Goal: Use online tool/utility: Utilize a website feature to perform a specific function

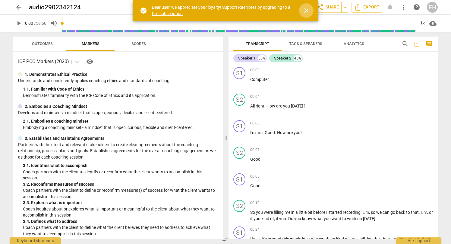
click at [306, 9] on span "close" at bounding box center [306, 10] width 7 height 7
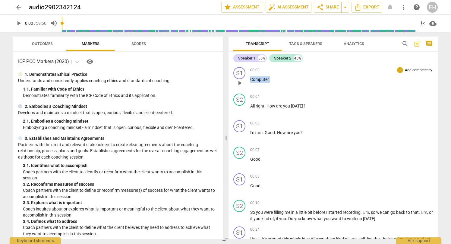
drag, startPoint x: 271, startPoint y: 79, endPoint x: 246, endPoint y: 78, distance: 25.3
click at [246, 78] on div "S1 play_arrow pause 00:00 + Add competency keyboard_arrow_right Computer ." at bounding box center [333, 78] width 209 height 27
click at [239, 72] on div "S1" at bounding box center [239, 73] width 12 height 12
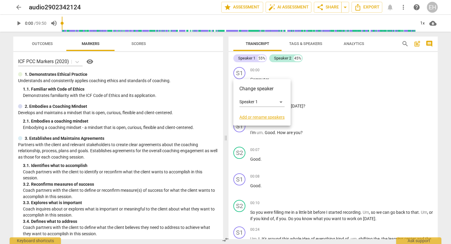
click at [264, 67] on div at bounding box center [225, 122] width 451 height 244
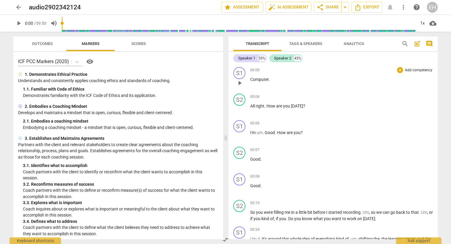
drag, startPoint x: 263, startPoint y: 68, endPoint x: 250, endPoint y: 69, distance: 13.6
click at [250, 69] on div "S1 play_arrow pause 00:00 + Add competency keyboard_arrow_right Computer ." at bounding box center [333, 78] width 209 height 27
click at [240, 97] on div "S2" at bounding box center [239, 99] width 12 height 12
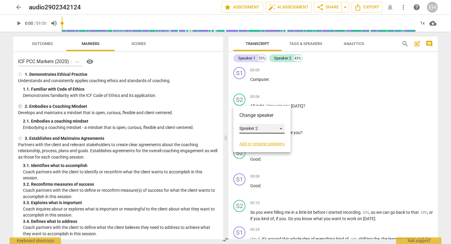
click at [248, 128] on div "Speaker 2" at bounding box center [261, 129] width 45 height 10
click at [248, 128] on li "Speaker 2" at bounding box center [262, 128] width 46 height 11
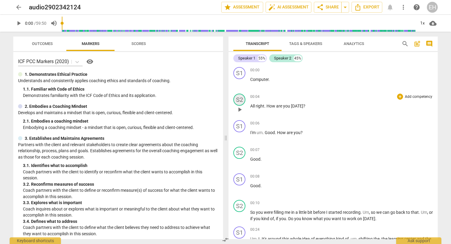
click at [240, 98] on div "S2" at bounding box center [239, 99] width 12 height 12
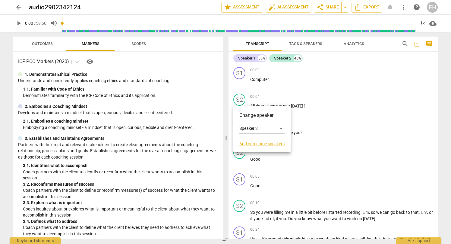
click at [252, 145] on link "Add or rename speakers" at bounding box center [261, 143] width 45 height 5
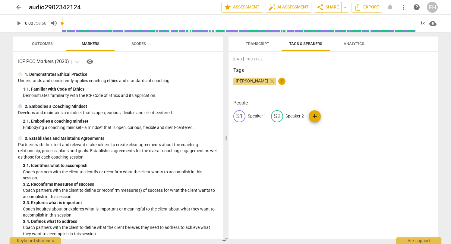
click at [253, 115] on p "Speaker 1" at bounding box center [257, 116] width 18 height 6
type input "f"
type input "[PERSON_NAME]"
click at [332, 116] on p "Speaker 2" at bounding box center [334, 116] width 18 height 6
type input "[PERSON_NAME]"
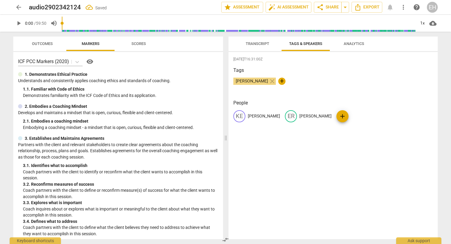
click at [249, 81] on span "[PERSON_NAME]" at bounding box center [251, 80] width 37 height 5
click at [245, 80] on span "[PERSON_NAME]" at bounding box center [251, 80] width 37 height 5
click at [254, 43] on span "Transcript" at bounding box center [258, 43] width 24 height 5
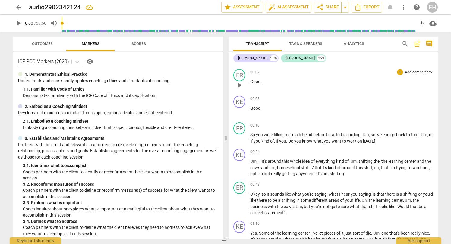
scroll to position [79, 0]
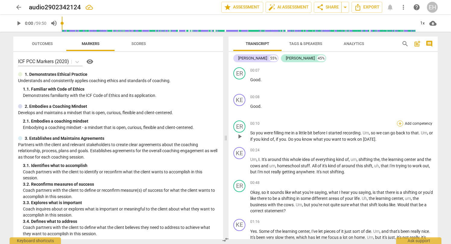
click at [399, 124] on div "+" at bounding box center [400, 123] width 6 height 6
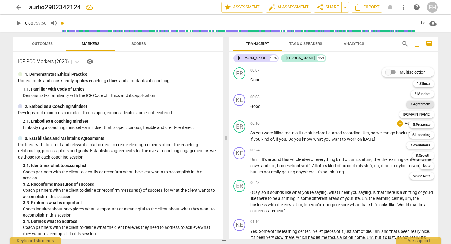
click at [418, 105] on b "3.Agreement" at bounding box center [420, 103] width 21 height 7
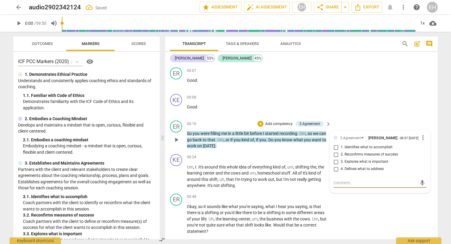
click at [241, 146] on p "So you were filling me in a little bit before I started recording . Um , so we …" at bounding box center [257, 139] width 141 height 19
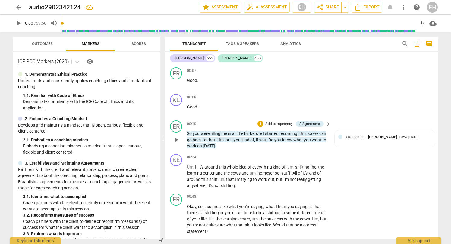
click at [268, 138] on span "." at bounding box center [267, 139] width 2 height 5
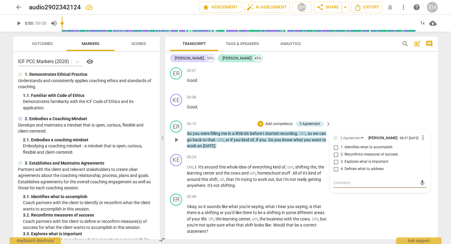
drag, startPoint x: 275, startPoint y: 138, endPoint x: 300, endPoint y: 144, distance: 25.7
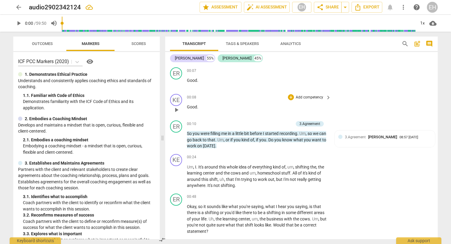
click at [347, 108] on div "KE play_arrow pause 00:08 + Add competency keyboard_arrow_right Good ." at bounding box center [301, 104] width 273 height 27
click at [353, 159] on div "KE play_arrow pause 00:24 + Add competency keyboard_arrow_right Um , I . It's a…" at bounding box center [301, 170] width 273 height 39
click at [276, 147] on p "So you were filling me in a little bit before I started recording . Um , so we …" at bounding box center [257, 139] width 141 height 19
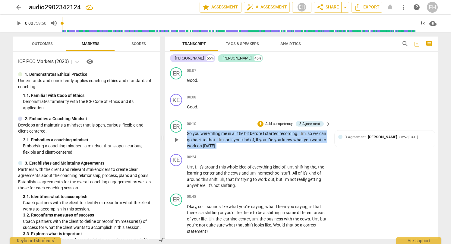
drag, startPoint x: 244, startPoint y: 146, endPoint x: 188, endPoint y: 131, distance: 57.6
click at [188, 131] on p "So you were filling me in a little bit before I started recording . Um , so we …" at bounding box center [257, 139] width 141 height 19
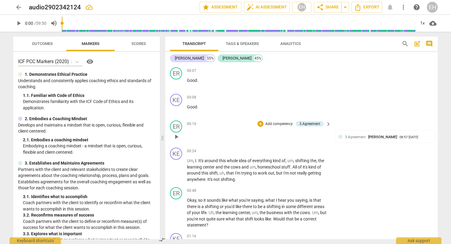
click at [194, 134] on p at bounding box center [257, 136] width 141 height 12
click at [128, 6] on div "audio2902342124 edit" at bounding box center [112, 7] width 166 height 11
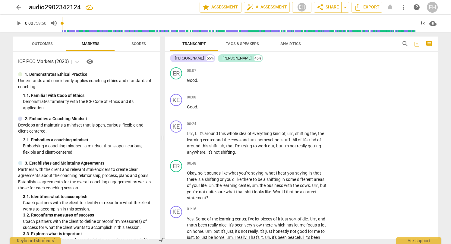
click at [418, 42] on span "post_add" at bounding box center [417, 43] width 7 height 7
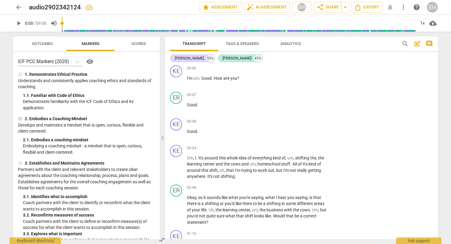
scroll to position [14, 0]
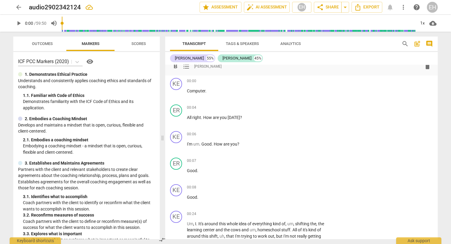
click at [438, 40] on div "Transcript Tags & Speakers Analytics search post_add comment Kelly 55% Erin 45%…" at bounding box center [303, 138] width 280 height 212
click at [431, 43] on span "comment" at bounding box center [429, 43] width 7 height 7
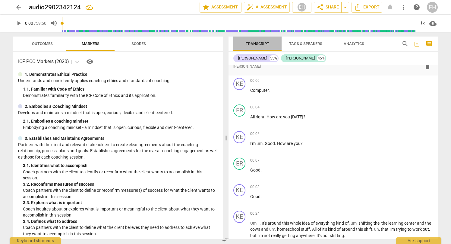
click at [257, 42] on span "Transcript" at bounding box center [258, 43] width 24 height 5
click at [402, 7] on span "more_vert" at bounding box center [403, 7] width 7 height 7
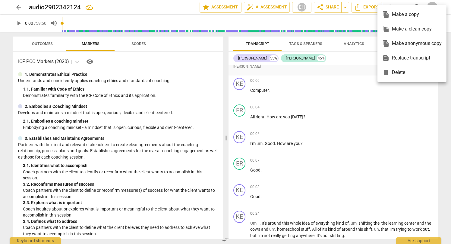
click at [355, 93] on div at bounding box center [225, 122] width 451 height 244
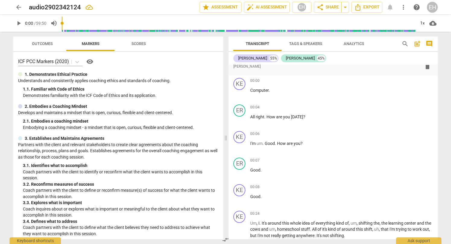
click at [404, 5] on span "more_vert" at bounding box center [403, 7] width 7 height 7
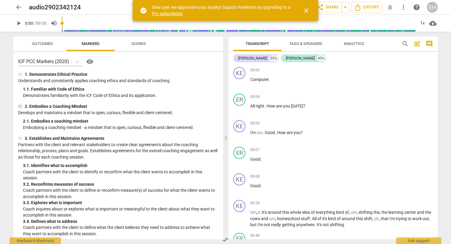
click at [137, 43] on span "Scores" at bounding box center [138, 43] width 14 height 5
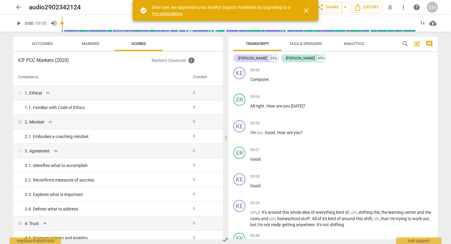
click at [92, 44] on span "Markers" at bounding box center [91, 43] width 18 height 5
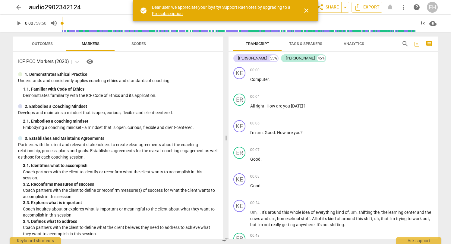
click at [308, 11] on span "close" at bounding box center [306, 10] width 7 height 7
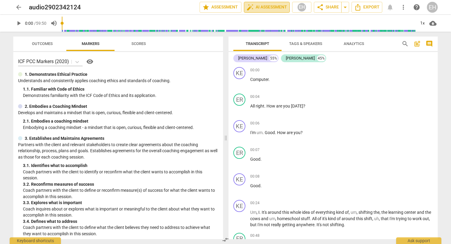
click at [269, 6] on span "auto_fix_high AI Assessment" at bounding box center [267, 7] width 40 height 7
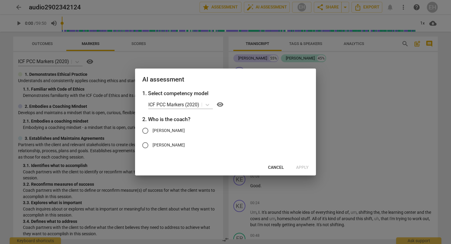
click at [146, 145] on input "[PERSON_NAME]" at bounding box center [145, 145] width 14 height 14
radio input "true"
click at [300, 166] on span "Apply" at bounding box center [302, 167] width 13 height 6
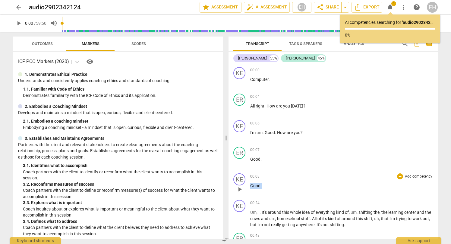
drag, startPoint x: 263, startPoint y: 185, endPoint x: 246, endPoint y: 187, distance: 16.9
click at [246, 187] on div "KE play_arrow pause 00:08 + Add competency keyboard_arrow_right Good ." at bounding box center [333, 184] width 209 height 27
click at [265, 159] on p "Good ." at bounding box center [341, 159] width 183 height 6
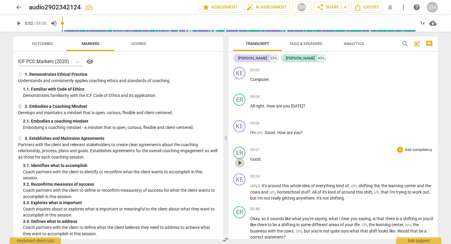
click at [241, 163] on span "play_arrow" at bounding box center [239, 162] width 7 height 7
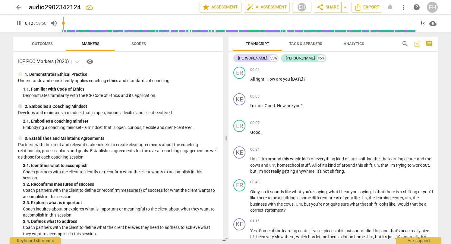
scroll to position [31, 0]
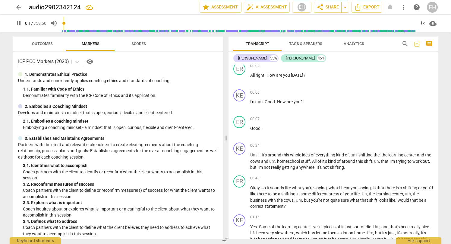
click at [268, 127] on p "Good ." at bounding box center [341, 128] width 183 height 6
type input "21"
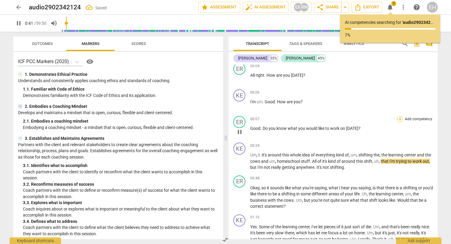
click at [399, 118] on div "+" at bounding box center [400, 119] width 6 height 6
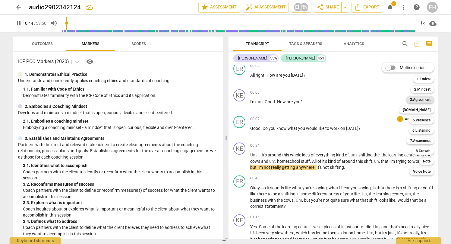
click at [422, 99] on b "3.Agreement" at bounding box center [420, 99] width 21 height 7
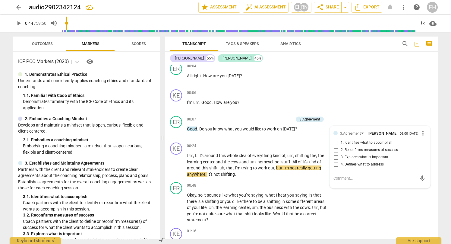
click at [295, 129] on p "Good . Do you know what you would like to work on [DATE] ?" at bounding box center [257, 129] width 141 height 6
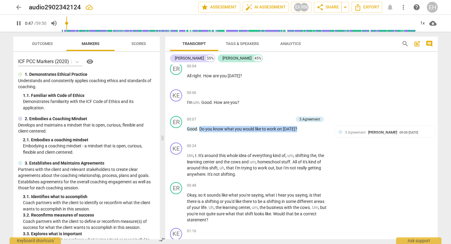
drag, startPoint x: 295, startPoint y: 129, endPoint x: 200, endPoint y: 128, distance: 95.0
click at [200, 128] on p "Good . Do you know what you would like to work on [DATE] ?" at bounding box center [257, 129] width 141 height 6
click at [354, 132] on span "3.Agreement" at bounding box center [355, 132] width 21 height 4
type input "50"
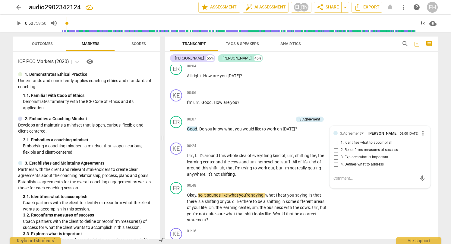
click at [336, 142] on input "1. Identifies what to accomplish" at bounding box center [336, 142] width 10 height 7
checkbox input "true"
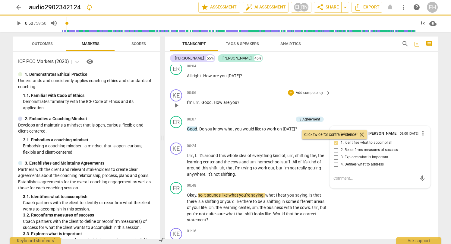
click at [365, 103] on div "KE play_arrow pause 00:06 + Add competency keyboard_arrow_right I'm um . Good .…" at bounding box center [301, 100] width 273 height 27
type input "50"
checkbox input "false"
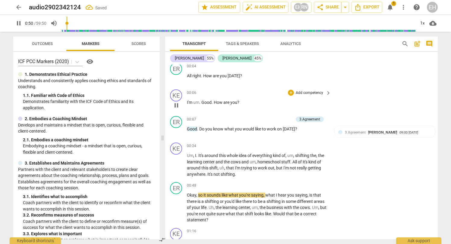
type input "50"
checkbox input "true"
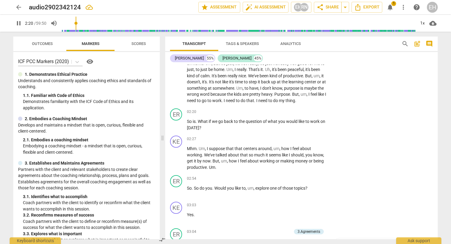
scroll to position [220, 0]
click at [313, 115] on p "Add competency" at bounding box center [309, 111] width 29 height 5
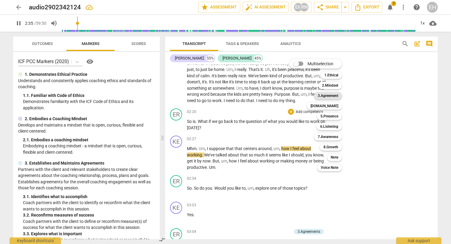
click at [327, 95] on b "3.Agreement" at bounding box center [328, 95] width 21 height 7
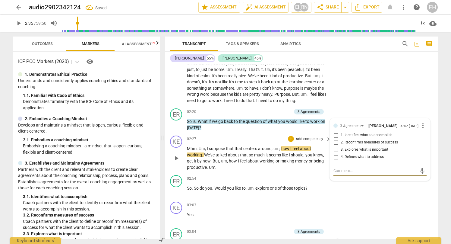
click at [177, 160] on span "play_arrow" at bounding box center [176, 157] width 7 height 7
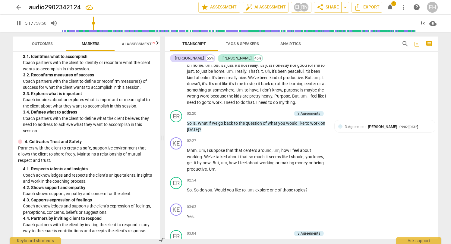
scroll to position [225, 0]
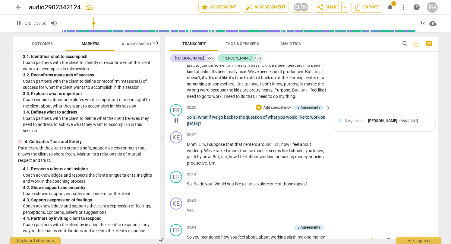
click at [352, 123] on span "3.Agreement" at bounding box center [355, 120] width 21 height 4
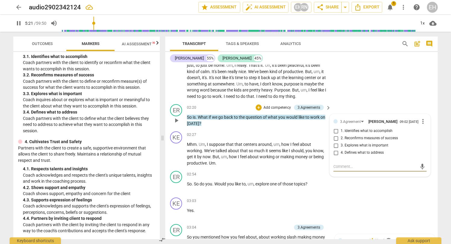
type input "322"
click at [335, 134] on input "1. Identifies what to accomplish" at bounding box center [336, 130] width 10 height 7
checkbox input "true"
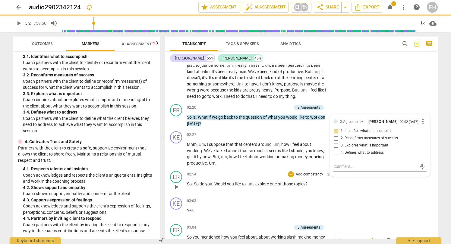
type input "322"
checkbox input "false"
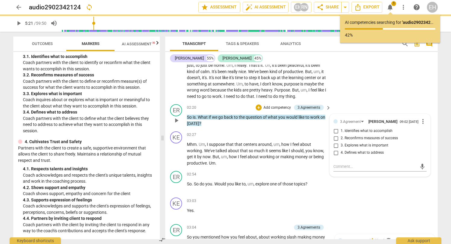
type input "322"
checkbox input "true"
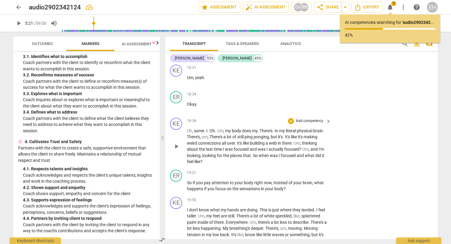
scroll to position [2691, 0]
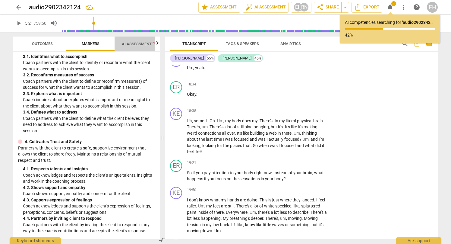
click at [139, 44] on span "AI Assessment New" at bounding box center [140, 44] width 37 height 5
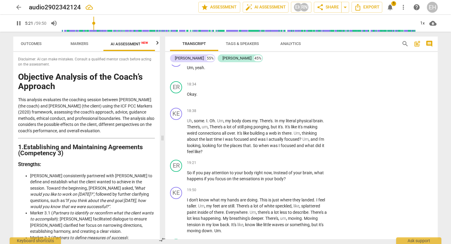
scroll to position [0, 11]
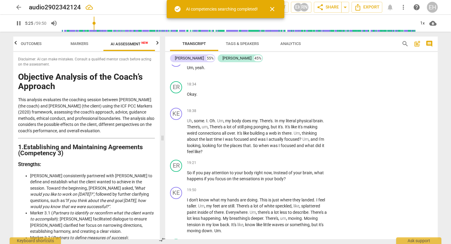
click at [157, 43] on icon "button" at bounding box center [157, 42] width 7 height 7
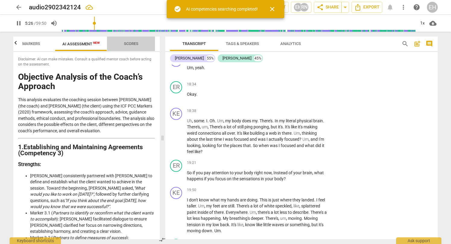
click at [137, 43] on span "Scores" at bounding box center [131, 43] width 14 height 5
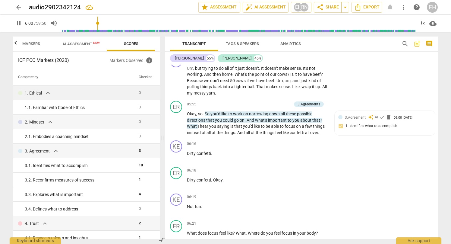
scroll to position [0, 0]
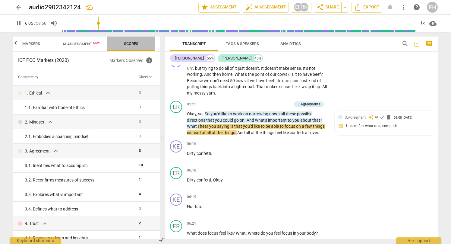
click at [127, 42] on span "Scores" at bounding box center [131, 43] width 14 height 5
click at [31, 43] on span "Markers" at bounding box center [31, 43] width 18 height 5
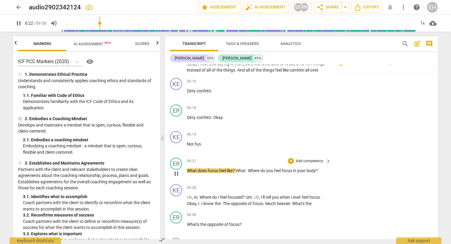
scroll to position [787, 0]
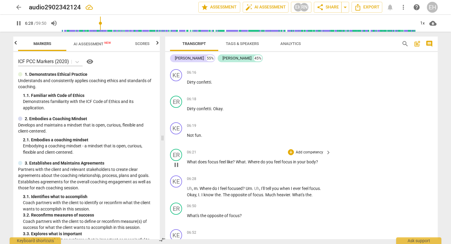
click at [176, 162] on span "pause" at bounding box center [176, 164] width 7 height 7
type input "389"
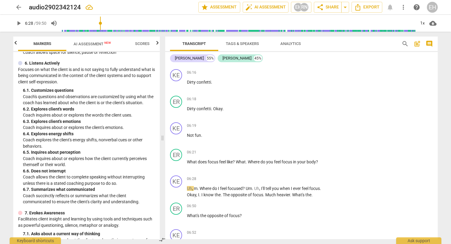
scroll to position [419, 0]
click at [291, 149] on div "+" at bounding box center [291, 152] width 6 height 6
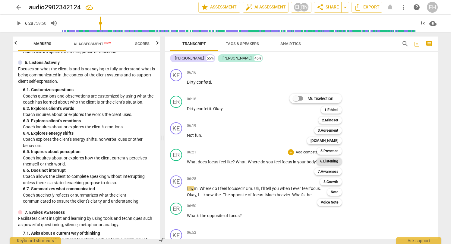
click at [328, 161] on b "6.Listening" at bounding box center [329, 160] width 18 height 7
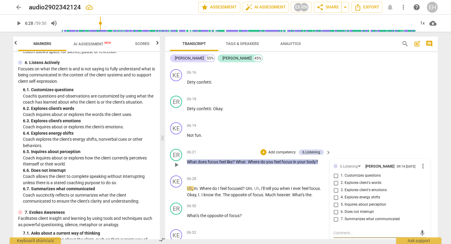
click at [336, 187] on input "3. Explores client's emotions" at bounding box center [336, 189] width 10 height 7
checkbox input "true"
click at [177, 161] on span "play_arrow" at bounding box center [176, 164] width 7 height 7
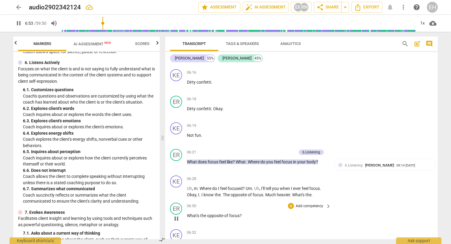
click at [308, 203] on p "Add competency" at bounding box center [309, 205] width 29 height 5
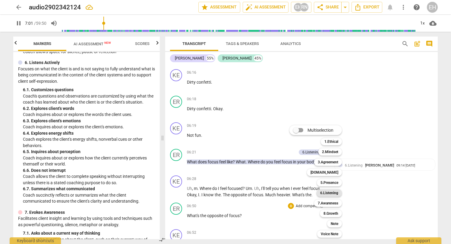
scroll to position [965, 0]
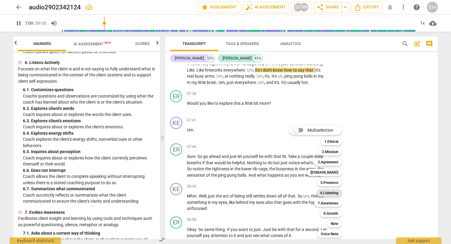
click at [330, 193] on b "6.Listening" at bounding box center [329, 192] width 18 height 7
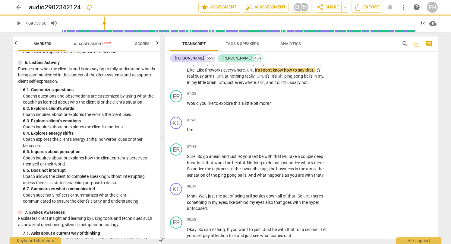
type input "430"
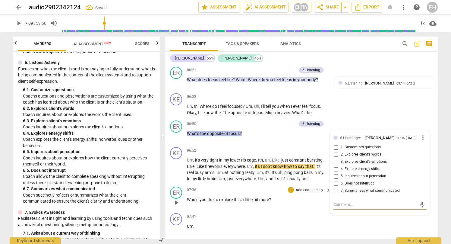
scroll to position [868, 0]
click at [335, 152] on input "2. Explores client's words" at bounding box center [336, 154] width 10 height 7
checkbox input "true"
click at [335, 145] on input "1. Customizes questions" at bounding box center [336, 147] width 10 height 7
checkbox input "true"
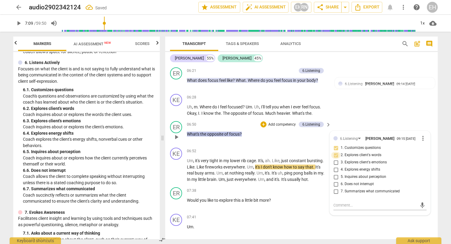
click at [335, 151] on input "2. Explores client's words" at bounding box center [336, 154] width 10 height 7
checkbox input "true"
click at [318, 145] on div "KE play_arrow pause 06:52 + Add competency keyboard_arrow_right Um , it's very …" at bounding box center [301, 164] width 273 height 39
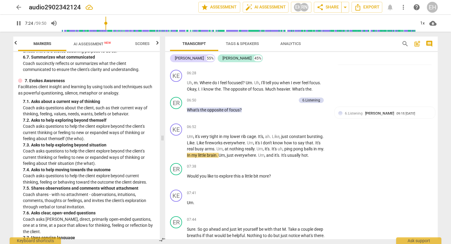
scroll to position [553, 0]
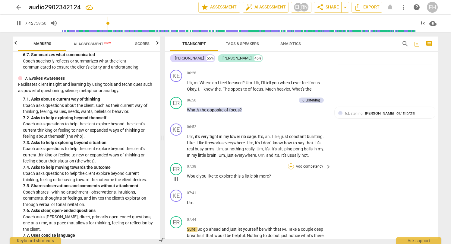
click at [290, 163] on div "+" at bounding box center [291, 166] width 6 height 6
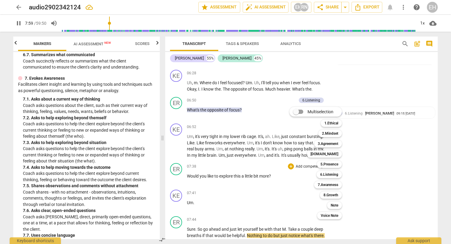
click at [291, 163] on div "Multiselection m 1.Ethical 1 2.Mindset 2 3.Agreement 3 [DOMAIN_NAME] 4 5.Presen…" at bounding box center [320, 162] width 66 height 115
click at [297, 163] on div "Multiselection m 1.Ethical 1 2.Mindset 2 3.Agreement 3 [DOMAIN_NAME] 4 5.Presen…" at bounding box center [320, 162] width 66 height 115
click at [268, 173] on div at bounding box center [225, 122] width 451 height 244
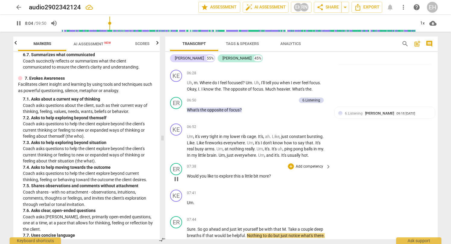
click at [175, 175] on span "pause" at bounding box center [176, 178] width 7 height 7
type input "485"
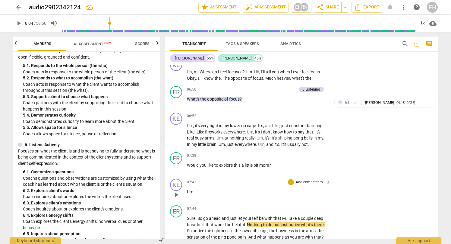
scroll to position [904, 0]
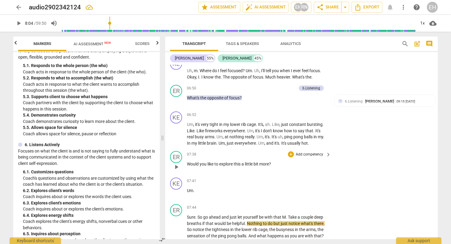
click at [295, 152] on p "Add competency" at bounding box center [309, 154] width 29 height 5
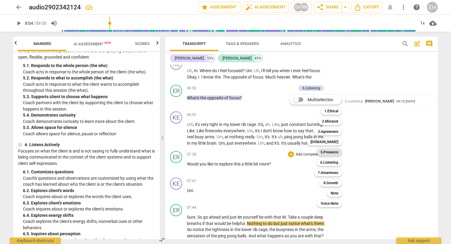
click at [326, 152] on b "5.Presence" at bounding box center [329, 151] width 18 height 7
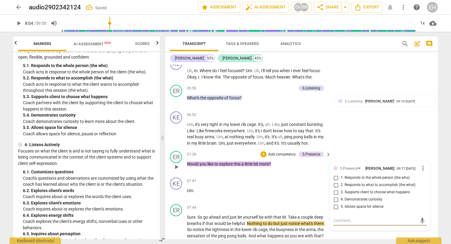
click at [336, 188] on input "3. Supports client to choose what happens" at bounding box center [336, 191] width 10 height 7
checkbox input "true"
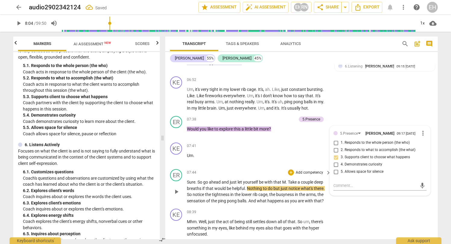
scroll to position [941, 0]
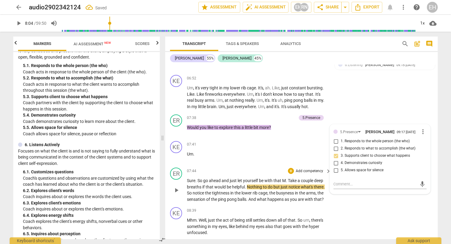
click at [177, 186] on span "play_arrow" at bounding box center [176, 189] width 7 height 7
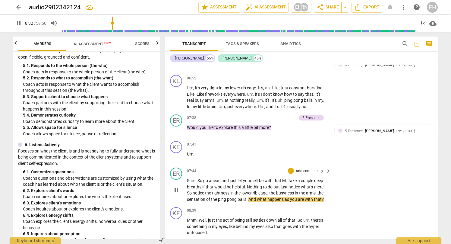
click at [320, 168] on p "Add competency" at bounding box center [309, 170] width 29 height 5
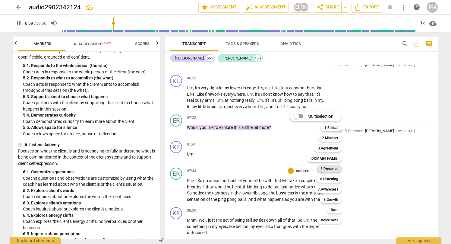
click at [334, 170] on b "5.Presence" at bounding box center [329, 168] width 18 height 7
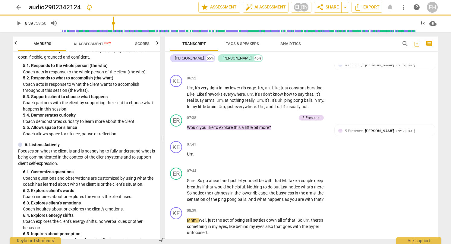
type input "520"
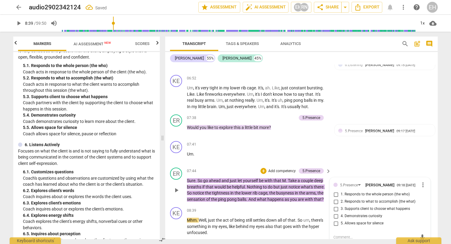
click at [336, 220] on input "5. Allows space for silence" at bounding box center [336, 222] width 10 height 7
checkbox input "true"
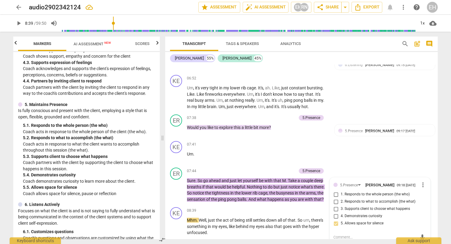
scroll to position [278, 0]
click at [335, 191] on input "1. Responds to the whole person (the who)" at bounding box center [336, 194] width 10 height 7
checkbox input "true"
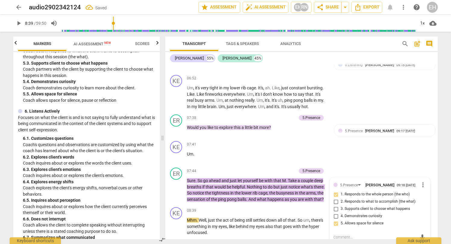
scroll to position [371, 0]
click at [176, 186] on span "play_arrow" at bounding box center [176, 189] width 7 height 7
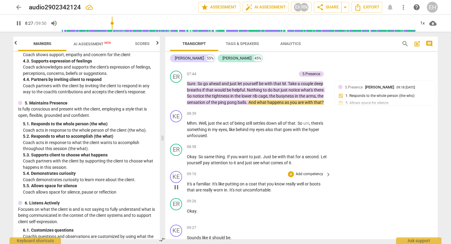
scroll to position [1041, 0]
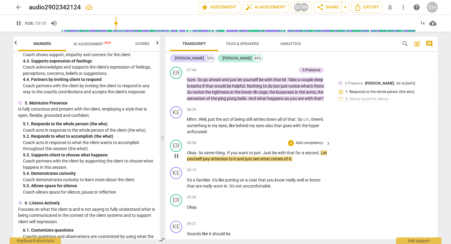
click at [317, 140] on p "Add competency" at bounding box center [309, 142] width 29 height 5
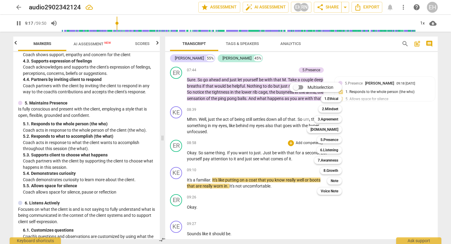
click at [176, 176] on div at bounding box center [225, 122] width 451 height 244
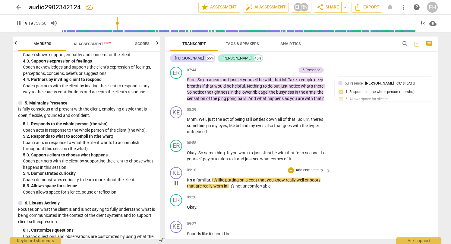
click at [177, 179] on span "pause" at bounding box center [176, 182] width 7 height 7
type input "559"
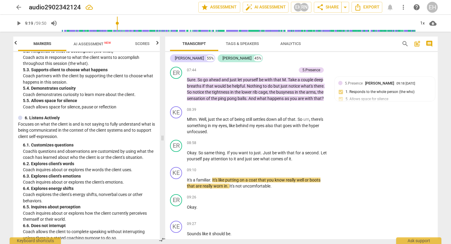
scroll to position [363, 0]
click at [322, 140] on p "Add competency" at bounding box center [309, 142] width 29 height 5
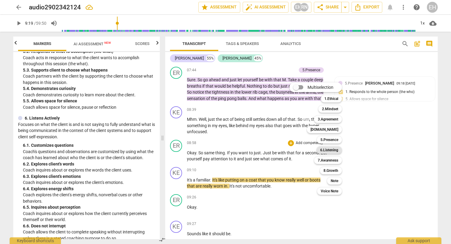
click at [329, 150] on b "6.Listening" at bounding box center [329, 149] width 18 height 7
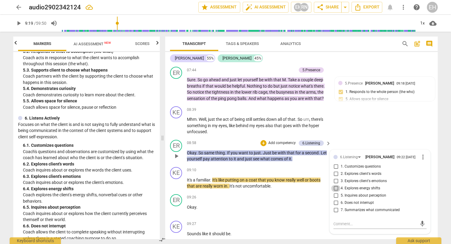
click at [334, 185] on input "4. Explores energy shifts" at bounding box center [336, 188] width 10 height 7
checkbox input "true"
click at [176, 181] on span "play_arrow" at bounding box center [176, 182] width 7 height 7
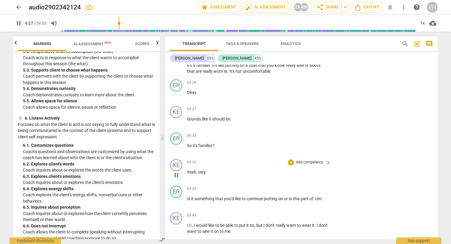
scroll to position [1156, 0]
click at [308, 186] on p "Add competency" at bounding box center [309, 188] width 29 height 5
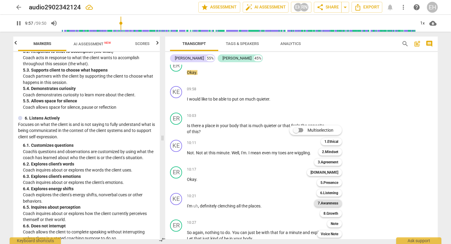
click at [325, 202] on b "7.Awareness" at bounding box center [328, 202] width 21 height 7
type input "598"
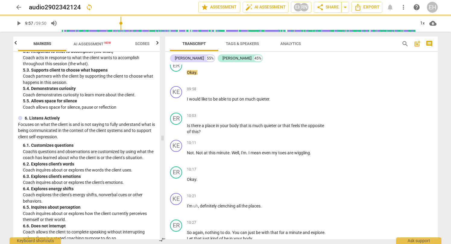
scroll to position [1195, 0]
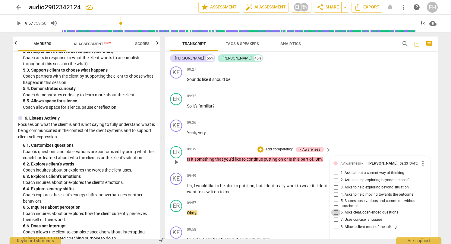
click at [336, 209] on input "6. Asks clear, open-ended questions" at bounding box center [336, 212] width 10 height 7
checkbox input "true"
click at [336, 176] on input "2. Asks to help exploring beyond themself" at bounding box center [336, 179] width 10 height 7
checkbox input "true"
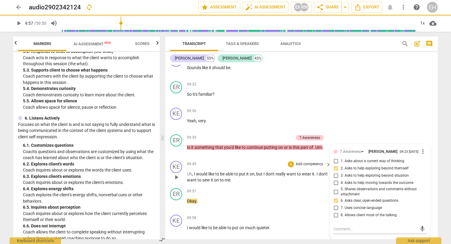
scroll to position [1227, 0]
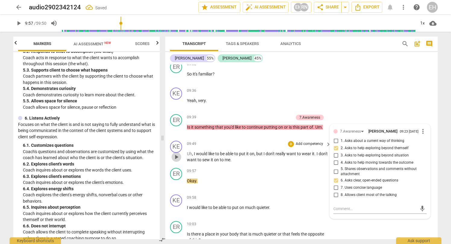
click at [176, 153] on span "play_arrow" at bounding box center [176, 156] width 7 height 7
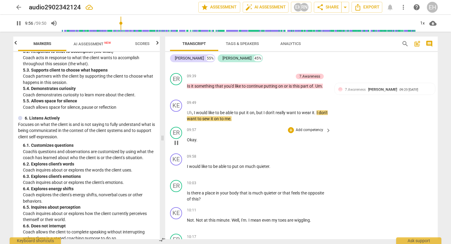
scroll to position [1274, 0]
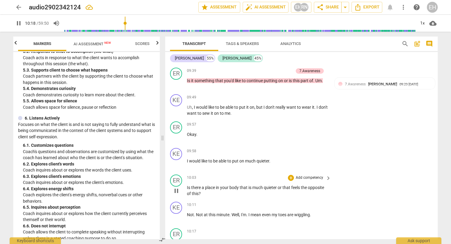
click at [315, 175] on p "Add competency" at bounding box center [309, 177] width 29 height 5
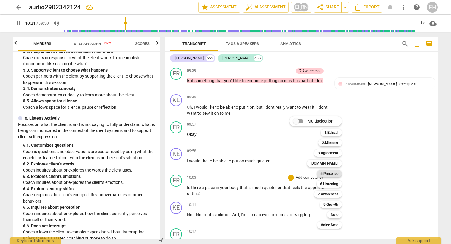
scroll to position [1468, 0]
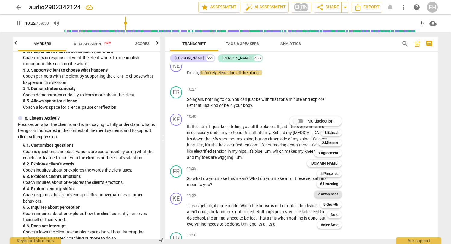
click at [331, 195] on b "7.Awareness" at bounding box center [328, 193] width 21 height 7
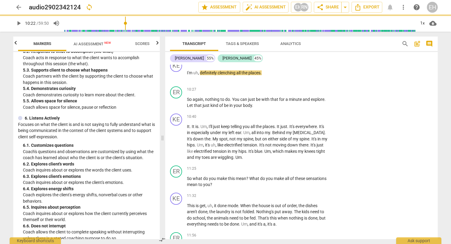
type input "623"
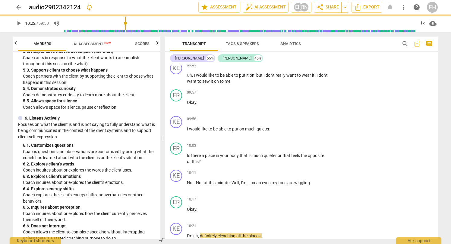
scroll to position [1302, 0]
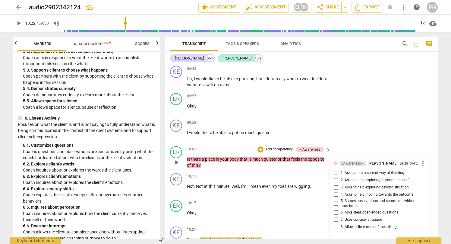
click at [361, 160] on div "7.Awareness" at bounding box center [353, 162] width 26 height 5
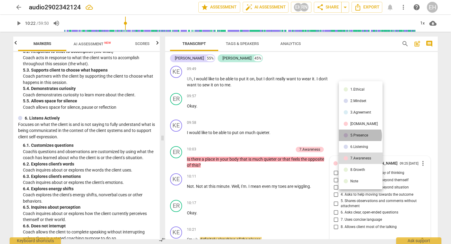
click at [360, 135] on div "5.Presence" at bounding box center [359, 135] width 18 height 4
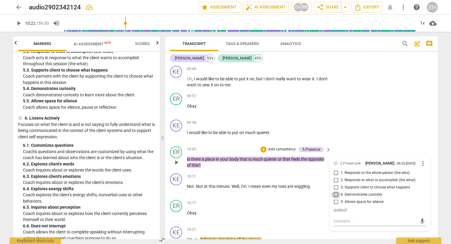
click at [336, 191] on input "4. Demonstrates curiosity" at bounding box center [336, 194] width 10 height 7
checkbox input "true"
click at [174, 212] on span "play_arrow" at bounding box center [176, 215] width 7 height 7
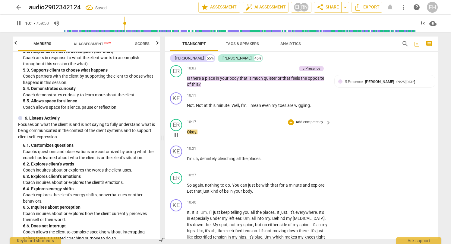
scroll to position [1391, 0]
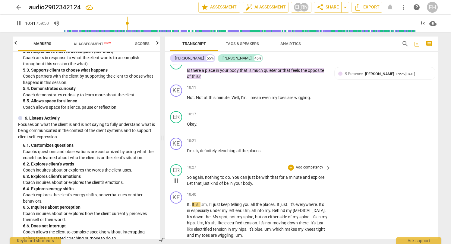
click at [319, 165] on p "Add competency" at bounding box center [309, 167] width 29 height 5
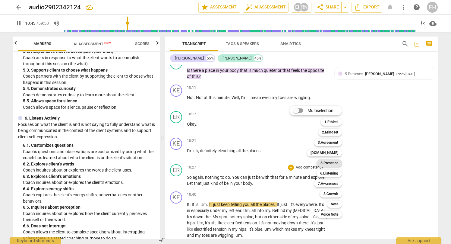
click at [333, 162] on b "5.Presence" at bounding box center [329, 162] width 18 height 7
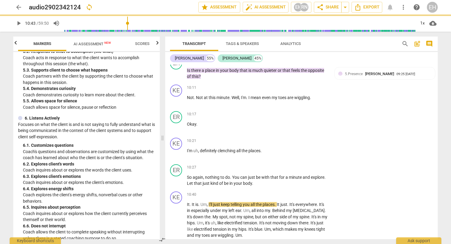
type input "644"
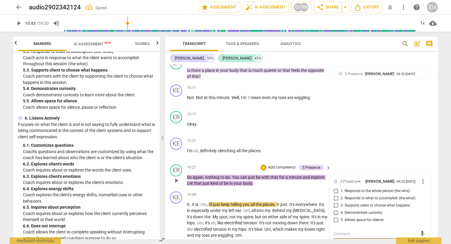
click at [334, 187] on input "1. Responds to the whole person (the who)" at bounding box center [336, 190] width 10 height 7
checkbox input "true"
click at [350, 178] on div "5.Presence" at bounding box center [349, 181] width 18 height 6
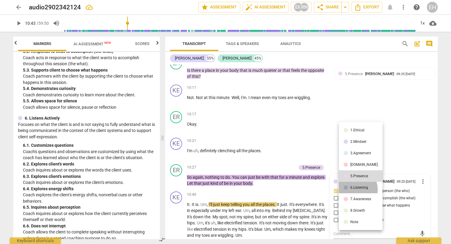
click at [351, 189] on li "6.Listening" at bounding box center [361, 186] width 44 height 11
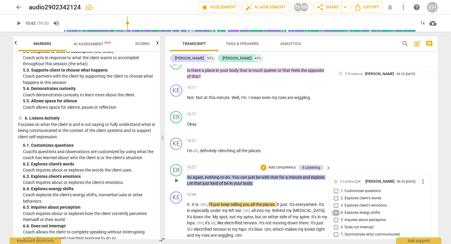
click at [335, 209] on input "4. Explores energy shifts" at bounding box center [336, 212] width 10 height 7
checkbox input "true"
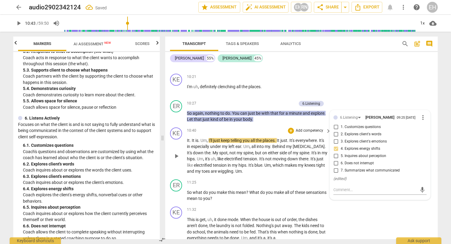
click at [177, 152] on span "play_arrow" at bounding box center [176, 155] width 7 height 7
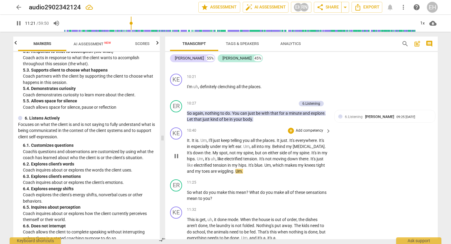
click at [311, 128] on p "Add competency" at bounding box center [309, 130] width 29 height 5
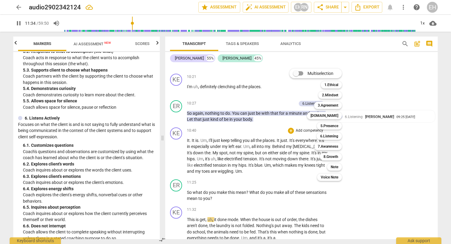
click at [303, 185] on div at bounding box center [225, 122] width 451 height 244
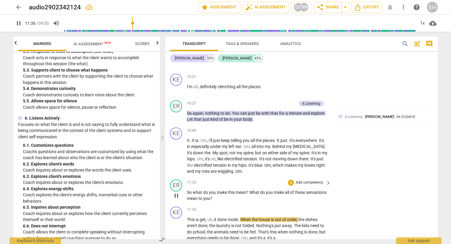
click at [313, 180] on p "Add competency" at bounding box center [309, 182] width 29 height 5
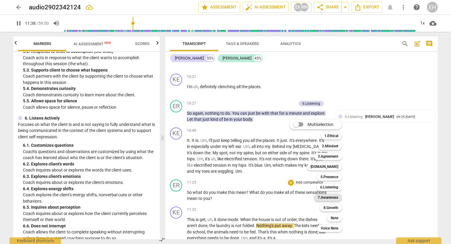
click at [330, 197] on b "7.Awareness" at bounding box center [328, 197] width 21 height 7
type input "699"
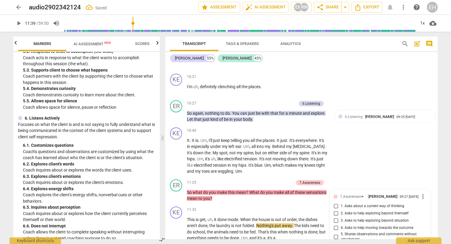
scroll to position [1569, 0]
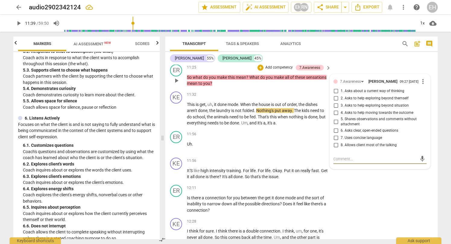
click at [336, 87] on input "1. Asks about a current way of thinking" at bounding box center [336, 90] width 10 height 7
checkbox input "true"
click at [353, 185] on div "ER play_arrow pause 12:11 + Add competency keyboard_arrow_right Is there a conn…" at bounding box center [301, 198] width 273 height 33
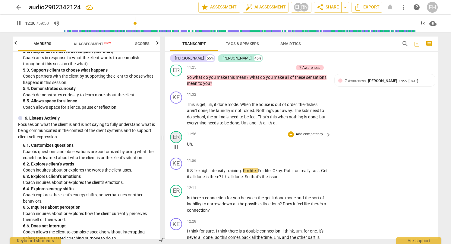
click at [178, 131] on div "ER" at bounding box center [176, 137] width 12 height 12
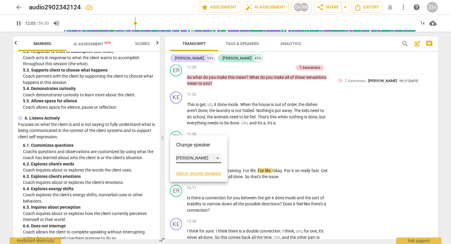
click at [184, 157] on div "[PERSON_NAME]" at bounding box center [198, 158] width 45 height 10
click at [186, 143] on li "[PERSON_NAME]" at bounding box center [199, 146] width 46 height 11
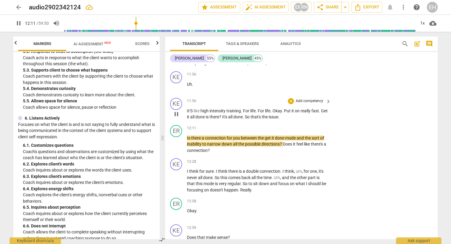
scroll to position [1631, 0]
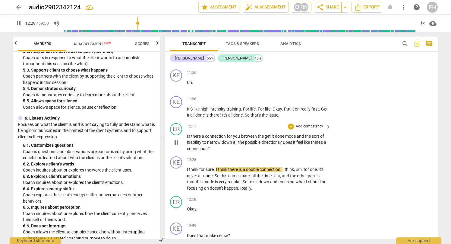
click at [319, 124] on p "Add competency" at bounding box center [309, 126] width 29 height 5
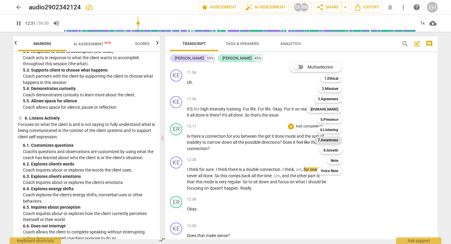
click at [332, 139] on b "7.Awareness" at bounding box center [328, 139] width 21 height 7
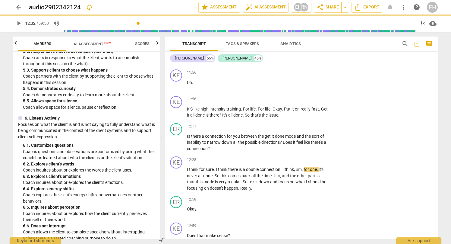
type input "753"
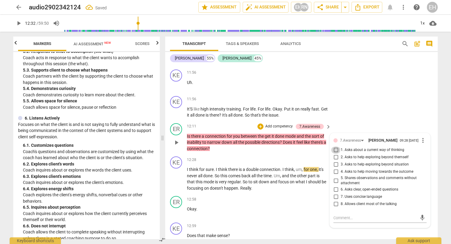
click at [335, 146] on input "1. Asks about a current way of thinking" at bounding box center [336, 149] width 10 height 7
checkbox input "true"
click at [334, 161] on input "3. Asks to help exploring beyond situation" at bounding box center [336, 164] width 10 height 7
checkbox input "true"
click at [176, 175] on span "play_arrow" at bounding box center [176, 178] width 7 height 7
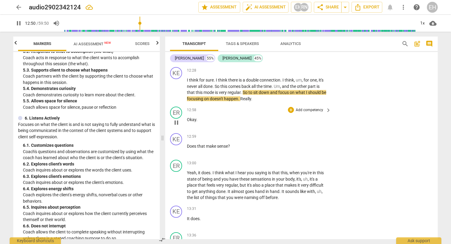
scroll to position [1721, 0]
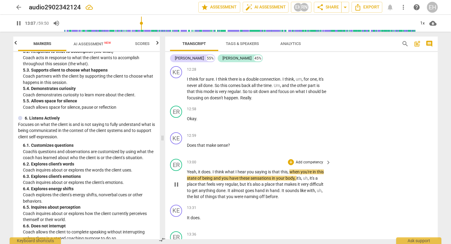
click at [312, 159] on p "Add competency" at bounding box center [309, 161] width 29 height 5
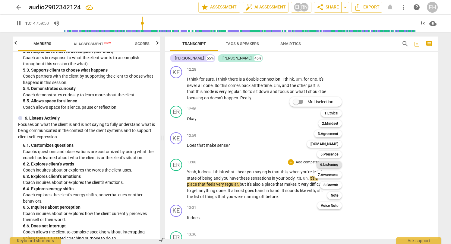
click at [327, 164] on b "6.Listening" at bounding box center [329, 164] width 18 height 7
type input "794"
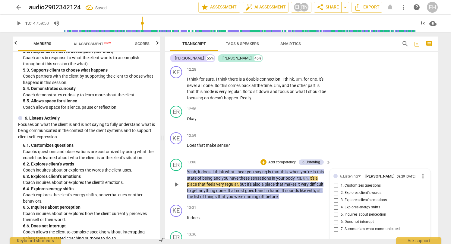
click at [337, 225] on input "7. Summarizes what communicated" at bounding box center [336, 228] width 10 height 7
checkbox input "true"
click at [178, 181] on span "play_arrow" at bounding box center [176, 184] width 7 height 7
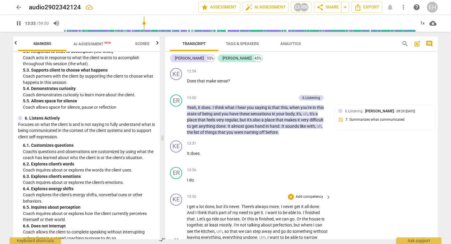
scroll to position [1786, 0]
click at [178, 166] on div "ER" at bounding box center [176, 172] width 12 height 12
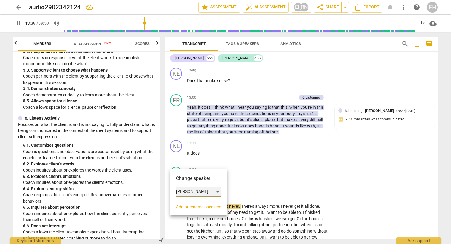
click at [181, 192] on div "[PERSON_NAME]" at bounding box center [198, 192] width 45 height 10
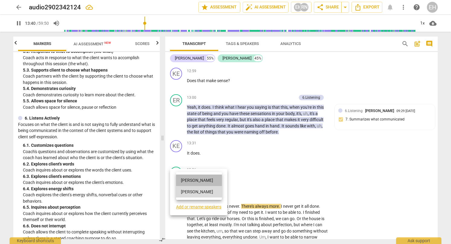
click at [185, 181] on li "[PERSON_NAME]" at bounding box center [199, 179] width 46 height 11
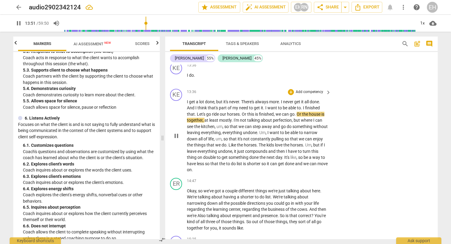
scroll to position [1890, 0]
click at [317, 89] on p "Add competency" at bounding box center [309, 91] width 29 height 5
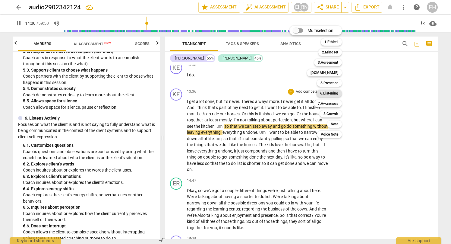
click at [330, 93] on b "6.Listening" at bounding box center [329, 93] width 18 height 7
type input "840"
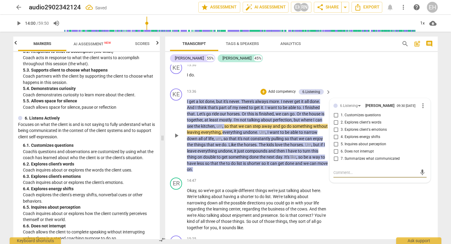
click at [335, 148] on input "6. Does not interrupt" at bounding box center [336, 151] width 10 height 7
checkbox input "true"
click at [347, 196] on div "ER play_arrow pause 14:47 + Add competency keyboard_arrow_right Okay , so we've…" at bounding box center [301, 204] width 273 height 58
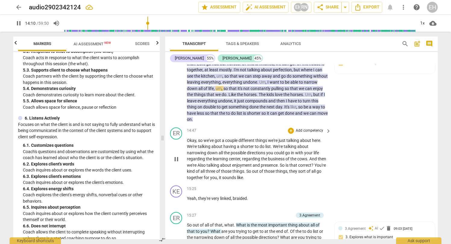
scroll to position [1945, 0]
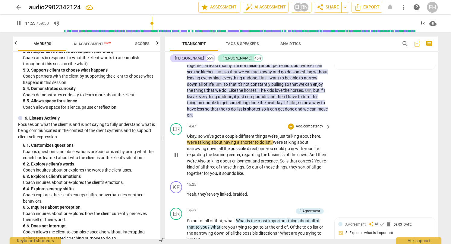
click at [316, 124] on p "Add competency" at bounding box center [309, 126] width 29 height 5
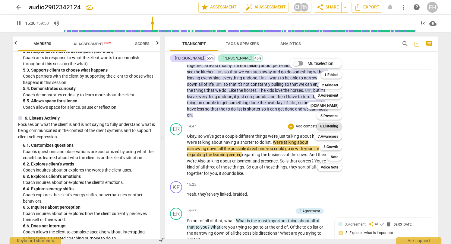
click at [335, 124] on b "6.Listening" at bounding box center [329, 125] width 18 height 7
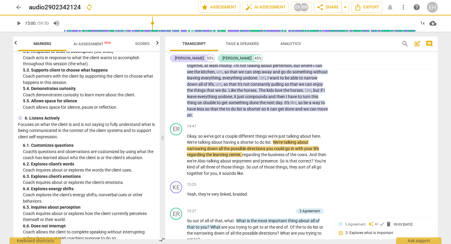
type input "901"
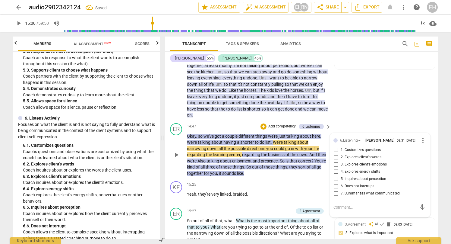
click at [335, 190] on input "7. Summarizes what communicated" at bounding box center [336, 193] width 10 height 7
checkbox input "true"
click at [179, 151] on span "play_arrow" at bounding box center [176, 154] width 7 height 7
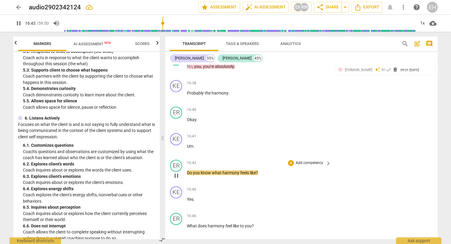
scroll to position [2278, 0]
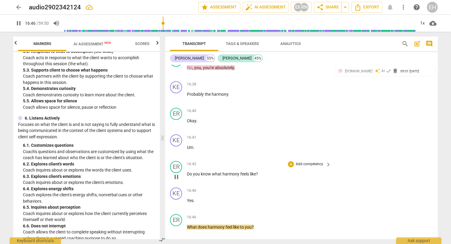
click at [304, 161] on p "Add competency" at bounding box center [309, 163] width 29 height 5
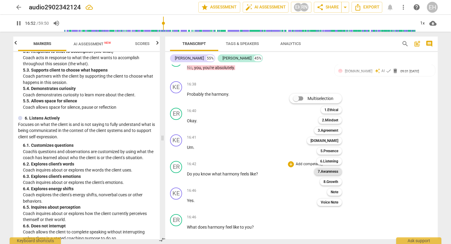
click at [329, 171] on b "7.Awareness" at bounding box center [328, 171] width 21 height 7
type input "1012"
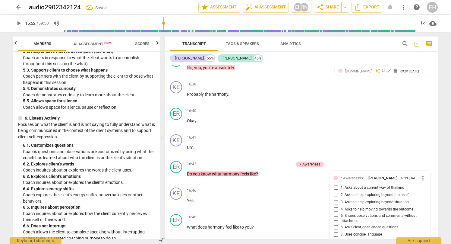
scroll to position [2282, 0]
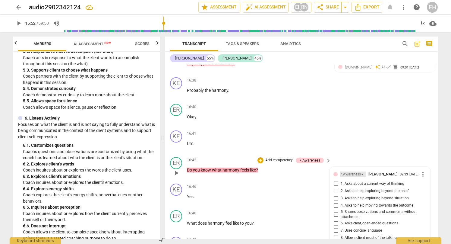
click at [351, 171] on div "7.Awareness" at bounding box center [350, 174] width 21 height 6
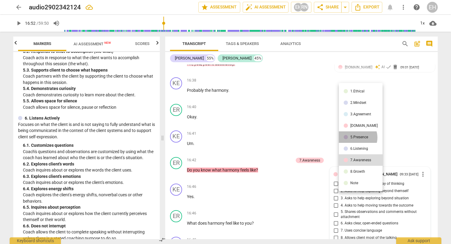
click at [356, 137] on div "5.Presence" at bounding box center [359, 137] width 18 height 4
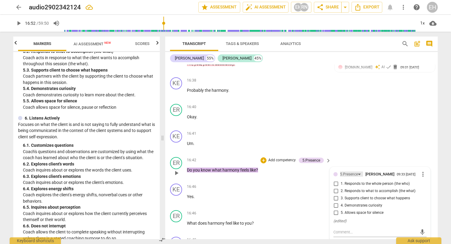
click at [357, 171] on div "5.Presence" at bounding box center [351, 173] width 23 height 5
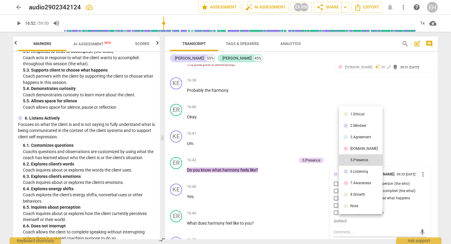
click at [356, 193] on div "8.Growth" at bounding box center [357, 194] width 15 height 4
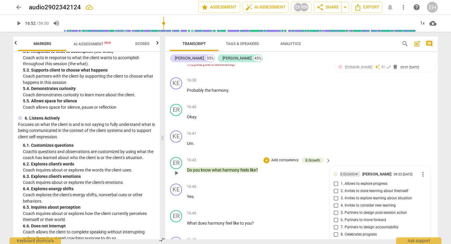
click at [354, 171] on div "8.Growth" at bounding box center [350, 173] width 20 height 5
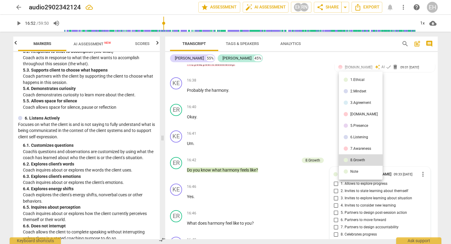
click at [355, 115] on div "[DOMAIN_NAME]" at bounding box center [363, 114] width 27 height 4
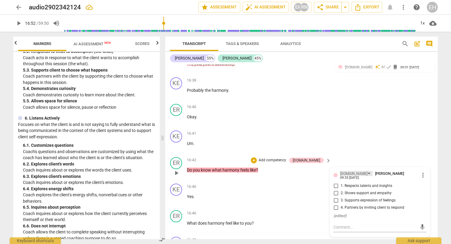
click at [352, 171] on div "[DOMAIN_NAME]" at bounding box center [356, 173] width 33 height 5
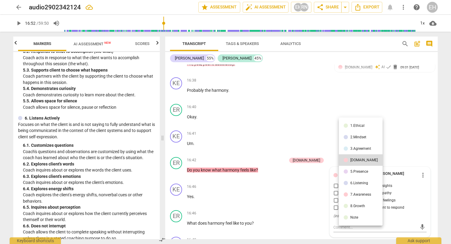
click at [353, 170] on div "5.Presence" at bounding box center [359, 171] width 18 height 4
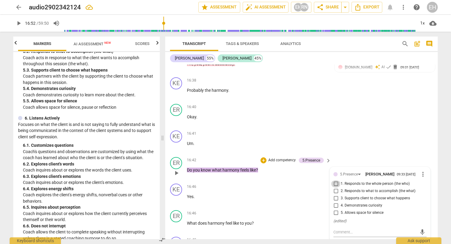
click at [335, 180] on input "1. Responds to the whole person (the who)" at bounding box center [336, 183] width 10 height 7
checkbox input "true"
click at [336, 202] on input "4. Demonstrates curiosity" at bounding box center [336, 205] width 10 height 7
checkbox input "true"
click at [175, 196] on span "play_arrow" at bounding box center [176, 199] width 7 height 7
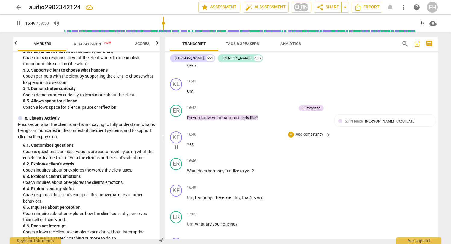
scroll to position [2336, 0]
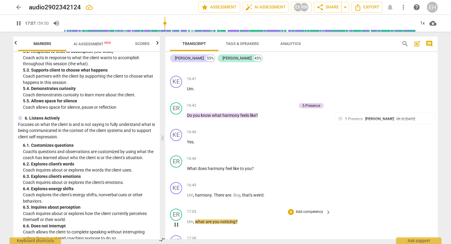
click at [296, 208] on div "+ Add competency keyboard_arrow_right" at bounding box center [309, 211] width 45 height 7
click at [297, 209] on p "Add competency" at bounding box center [309, 211] width 29 height 5
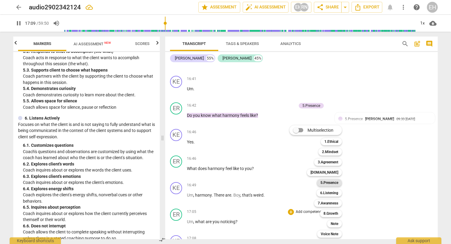
click at [337, 184] on b "5.Presence" at bounding box center [329, 182] width 18 height 7
type input "1030"
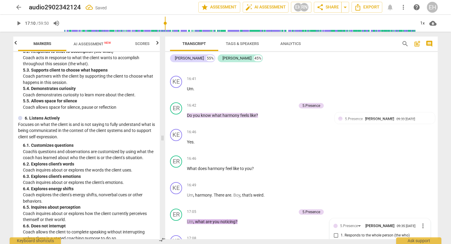
scroll to position [2448, 0]
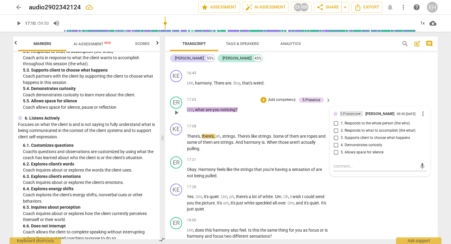
click at [357, 111] on div "5.Presence" at bounding box center [349, 114] width 18 height 6
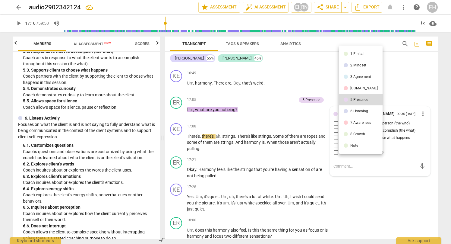
click at [356, 109] on div "6.Listening" at bounding box center [359, 111] width 18 height 4
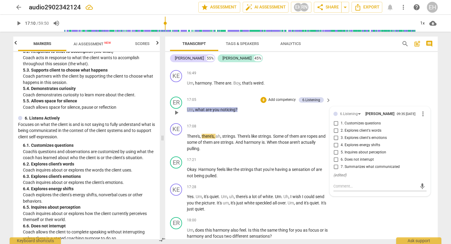
click at [335, 141] on input "4. Explores energy shifts" at bounding box center [336, 144] width 10 height 7
checkbox input "true"
click at [335, 127] on input "2. Explores client's words" at bounding box center [336, 130] width 10 height 7
checkbox input "true"
click at [336, 149] on input "5. Inquires about perception" at bounding box center [336, 152] width 10 height 7
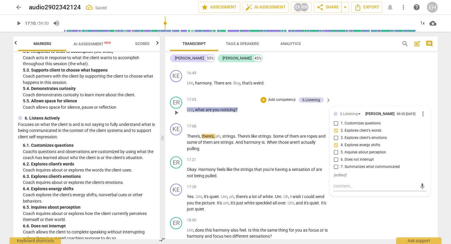
checkbox input "true"
click at [177, 169] on span "play_arrow" at bounding box center [176, 172] width 7 height 7
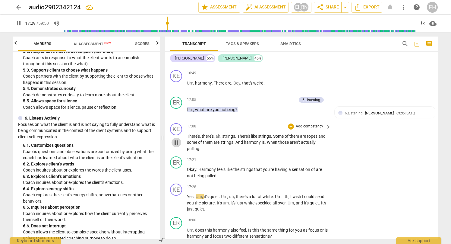
click at [178, 139] on span "pause" at bounding box center [176, 142] width 7 height 7
click at [178, 139] on span "play_arrow" at bounding box center [176, 142] width 7 height 7
click at [178, 169] on span "pause" at bounding box center [176, 172] width 7 height 7
type input "1049"
click at [311, 157] on p "Add competency" at bounding box center [309, 159] width 29 height 5
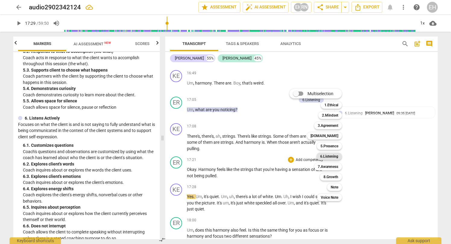
click at [332, 157] on b "6.Listening" at bounding box center [329, 156] width 18 height 7
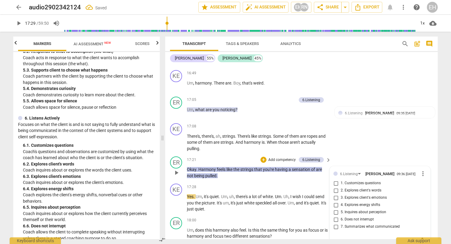
click at [335, 223] on input "7. Summarizes what communicated" at bounding box center [336, 226] width 10 height 7
checkbox input "true"
click at [176, 199] on span "play_arrow" at bounding box center [176, 202] width 7 height 7
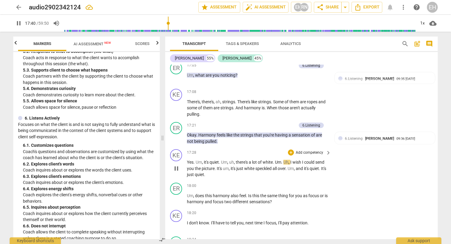
scroll to position [2483, 0]
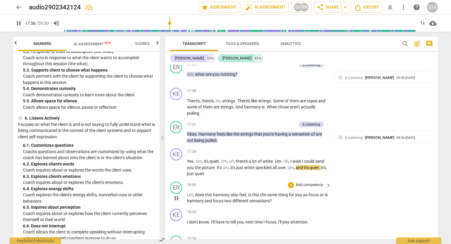
click at [175, 194] on span "pause" at bounding box center [176, 197] width 7 height 7
type input "1077"
